Goal: Task Accomplishment & Management: Manage account settings

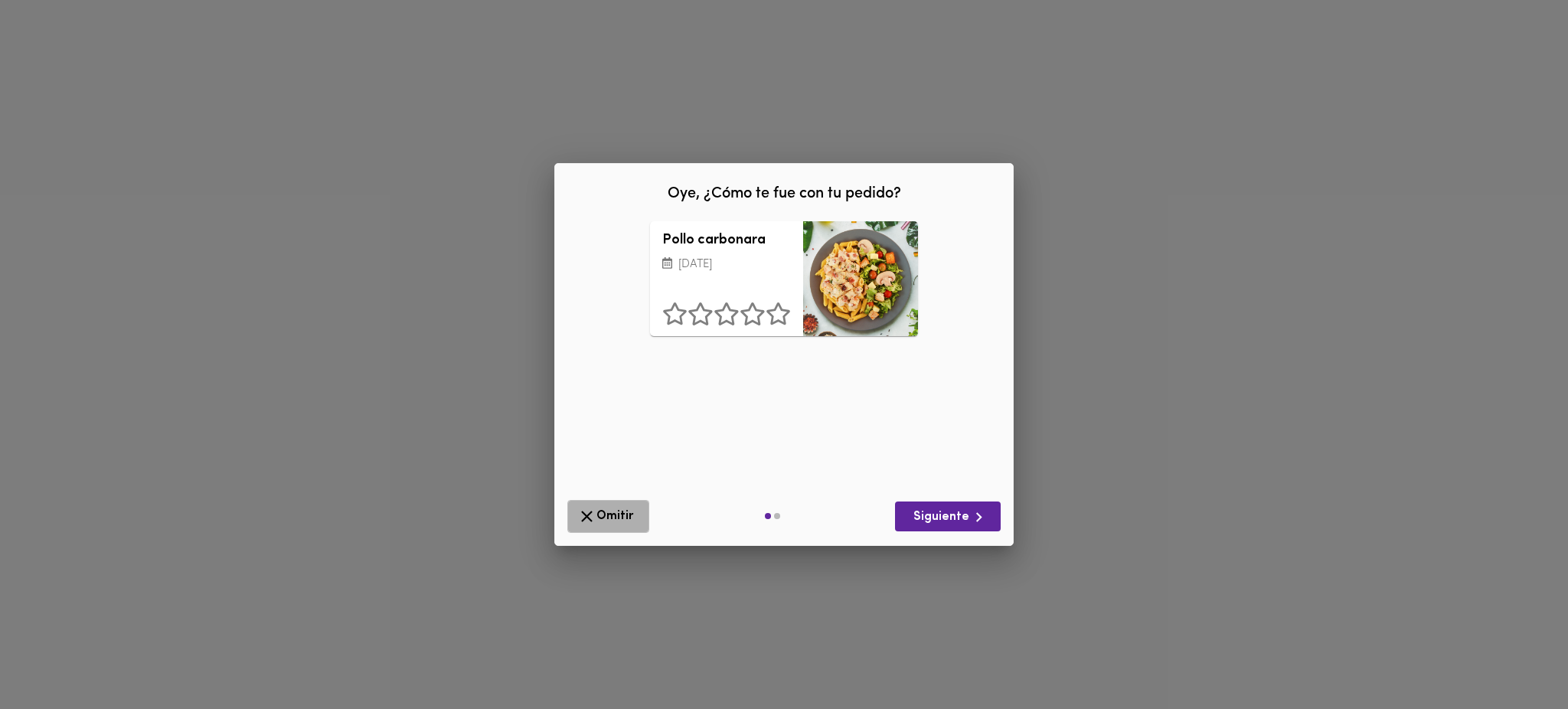
click at [611, 503] on button "Omitir" at bounding box center [608, 516] width 82 height 33
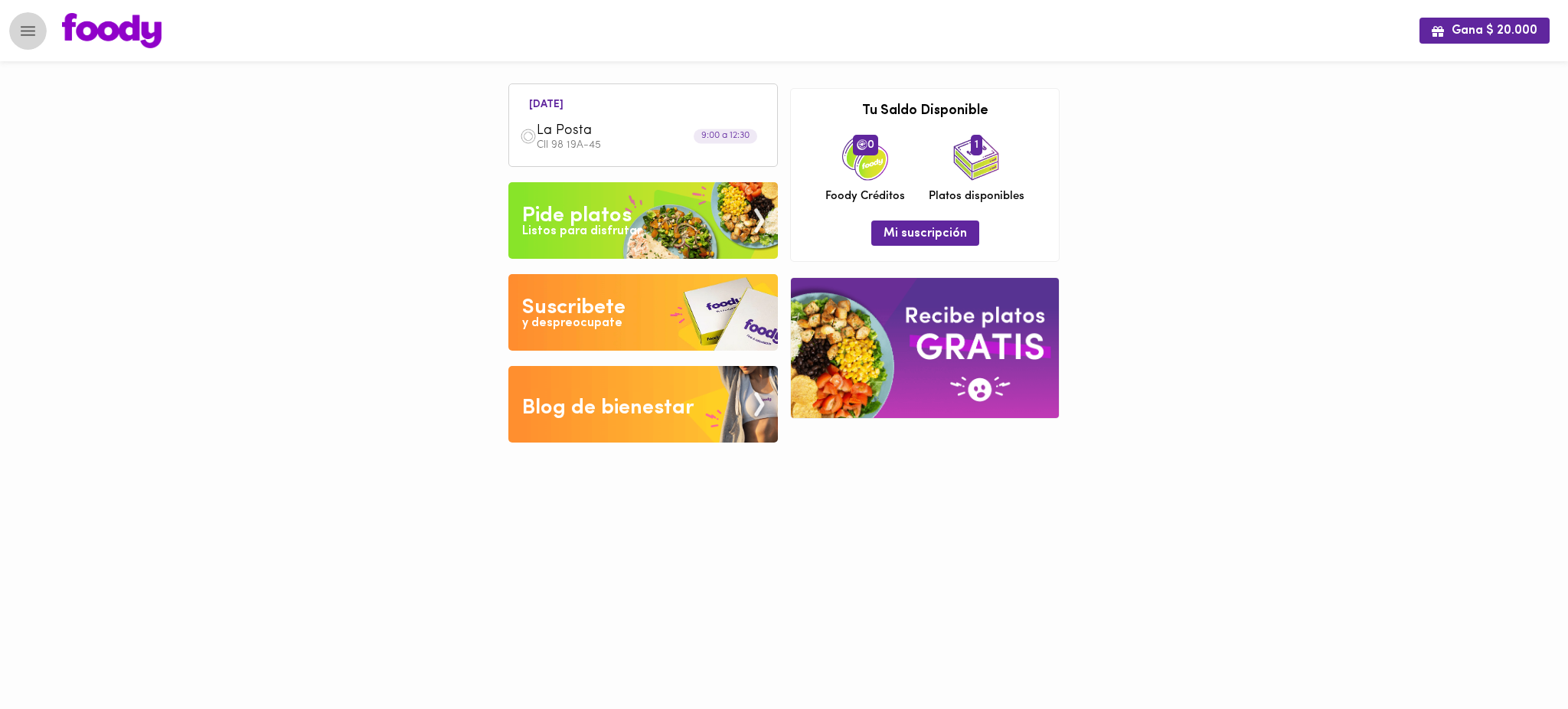
click at [30, 34] on icon "Menu" at bounding box center [28, 31] width 15 height 10
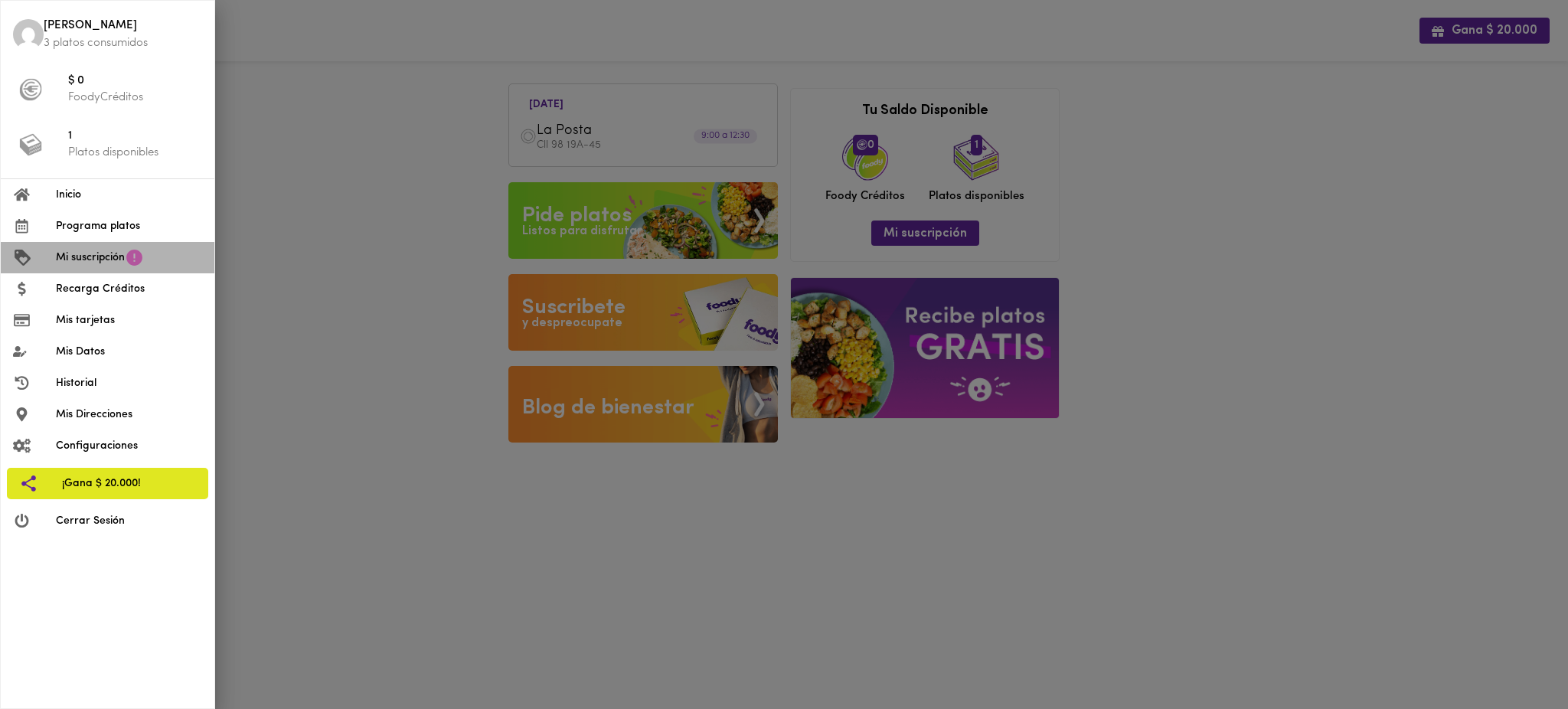
click at [92, 261] on span "Mi suscripción" at bounding box center [90, 257] width 69 height 16
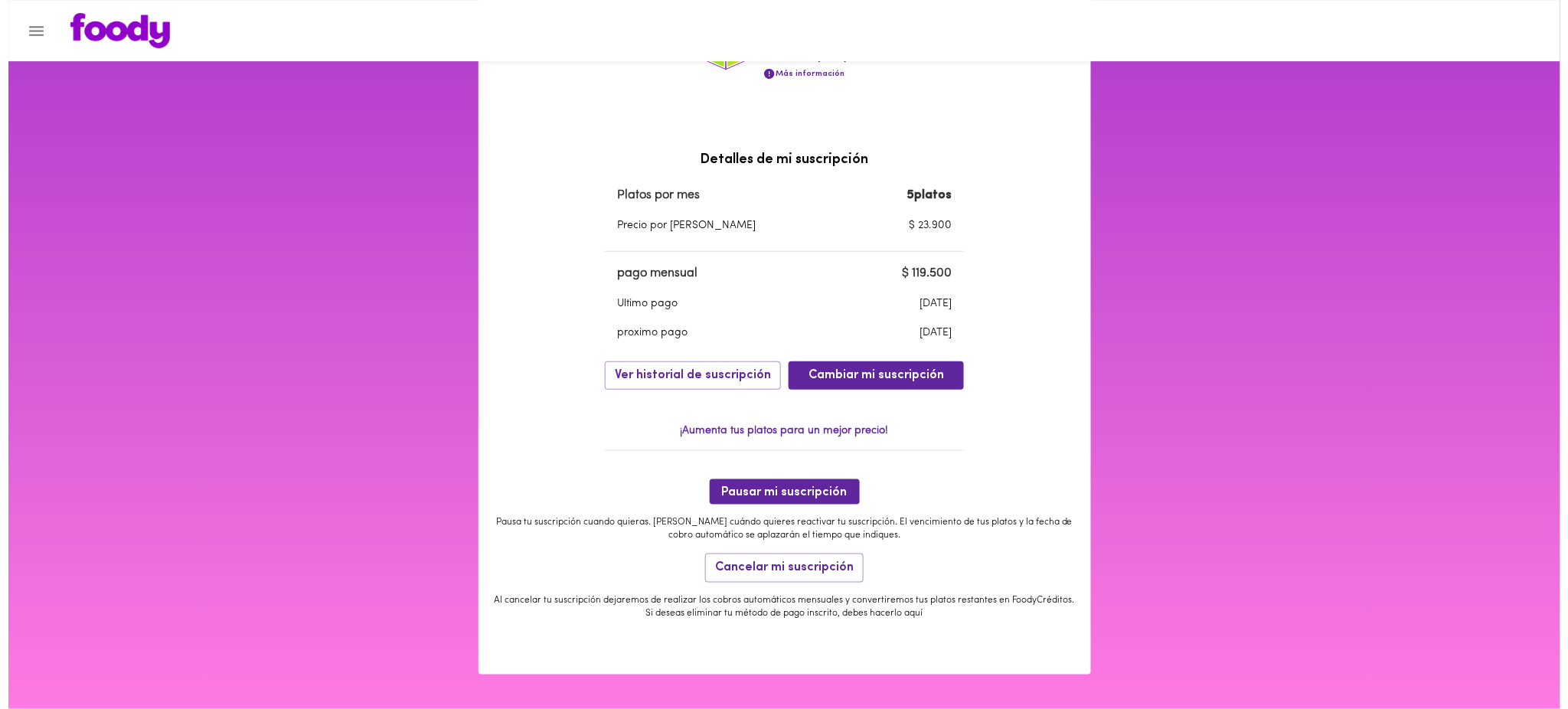
scroll to position [360, 0]
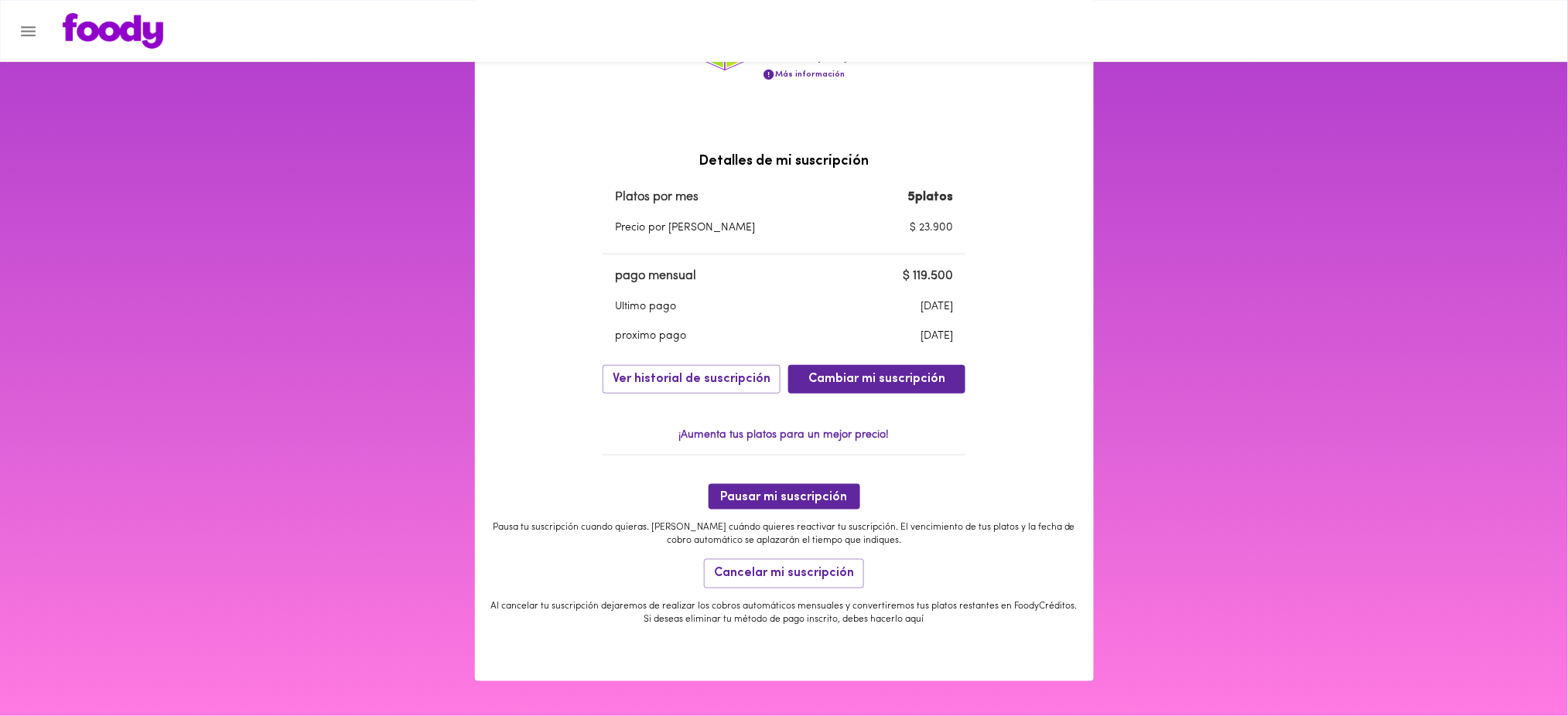
click at [275, 237] on div "Mi suscripción Estado de suscripción Activa Tu suscripción se renueva con un co…" at bounding box center [784, 206] width 1568 height 1019
click at [28, 31] on icon "Menu" at bounding box center [28, 31] width 15 height 10
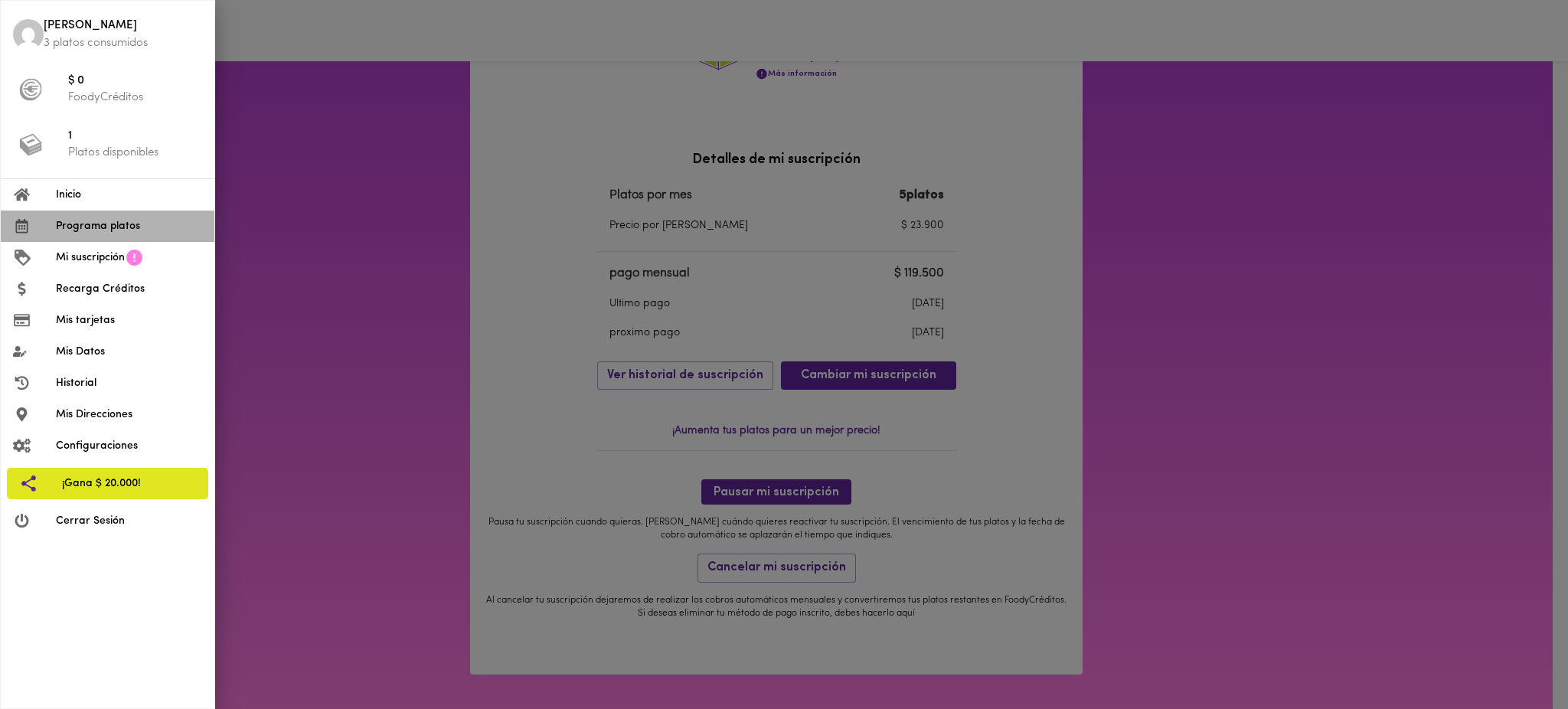
click at [107, 229] on span "Programa platos" at bounding box center [129, 226] width 147 height 16
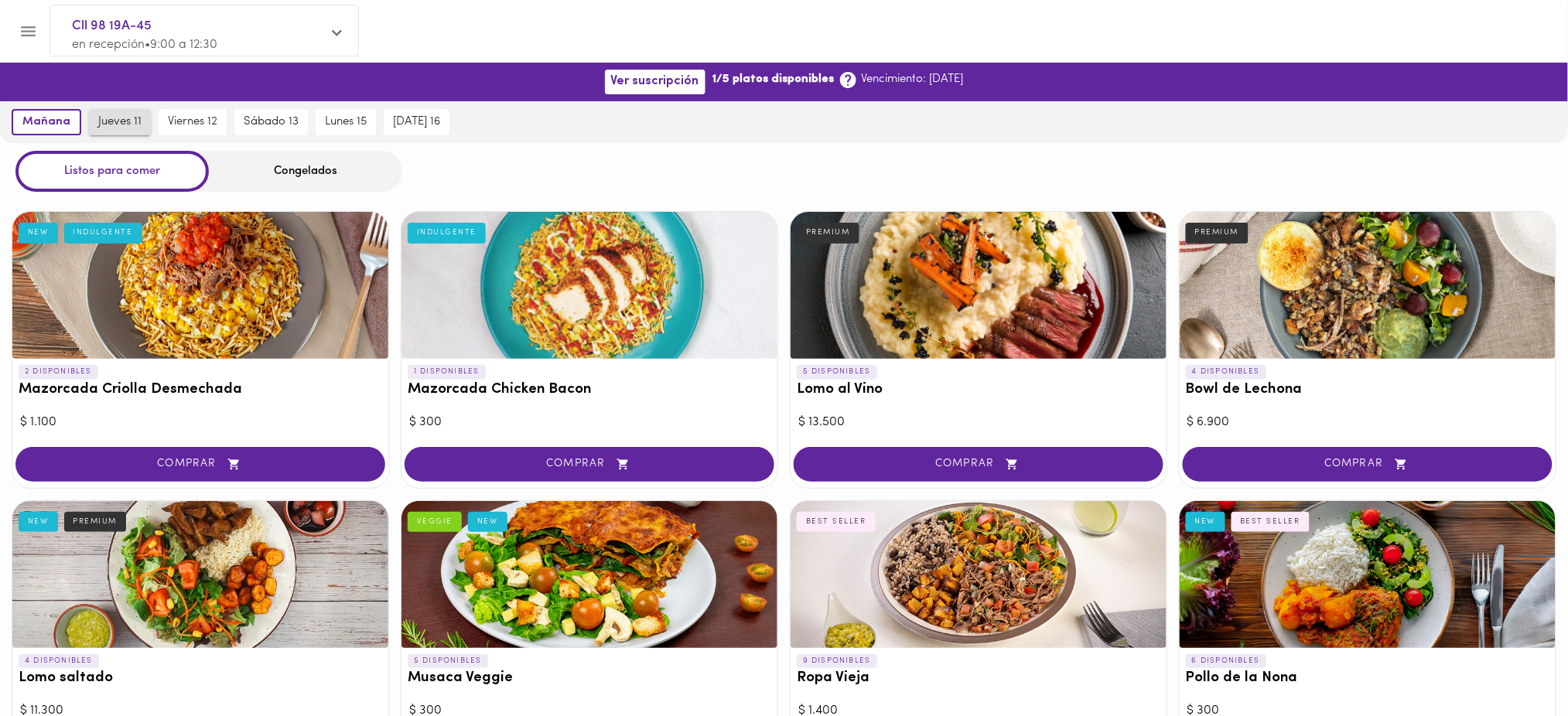
click at [122, 125] on span "jueves 11" at bounding box center [120, 122] width 43 height 14
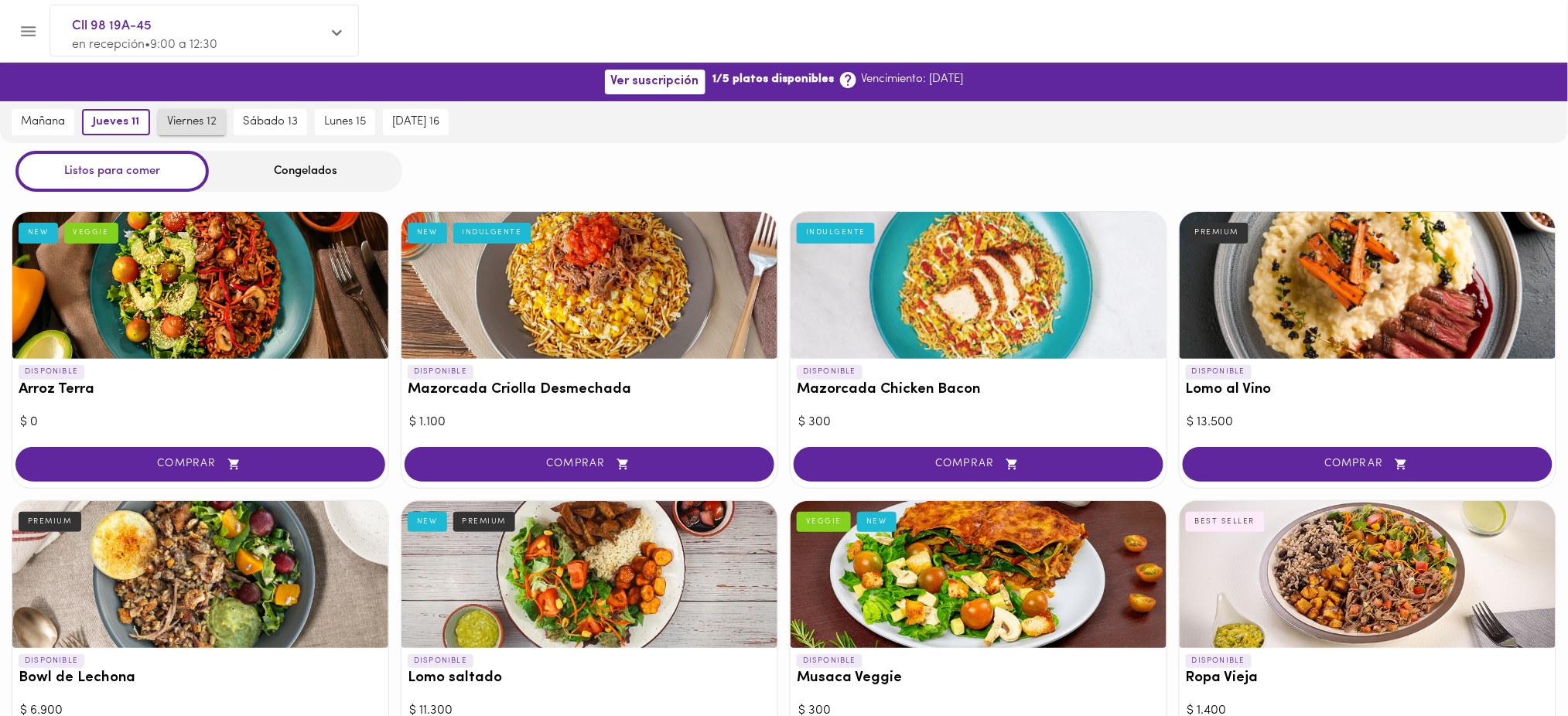
click at [187, 128] on span "viernes 12" at bounding box center [192, 122] width 50 height 14
click at [287, 117] on span "sábado 13" at bounding box center [272, 122] width 55 height 14
click at [361, 117] on span "lunes 15" at bounding box center [343, 122] width 42 height 14
click at [415, 118] on span "[DATE] 16" at bounding box center [417, 122] width 47 height 14
